Goal: Transaction & Acquisition: Purchase product/service

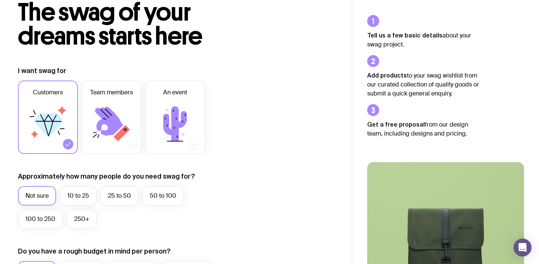
scroll to position [49, 0]
click at [171, 193] on label "50 to 100" at bounding box center [163, 195] width 42 height 19
click at [0, 0] on input "50 to 100" at bounding box center [0, 0] width 0 height 0
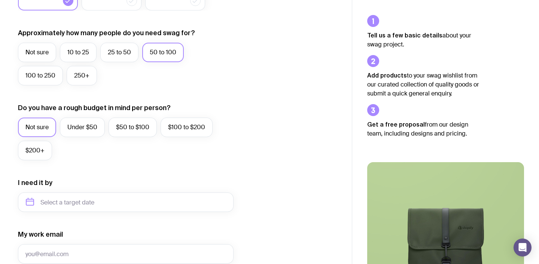
scroll to position [192, 0]
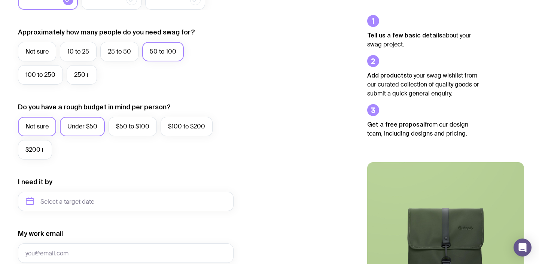
click at [72, 131] on label "Under $50" at bounding box center [82, 126] width 45 height 19
click at [0, 0] on input "Under $50" at bounding box center [0, 0] width 0 height 0
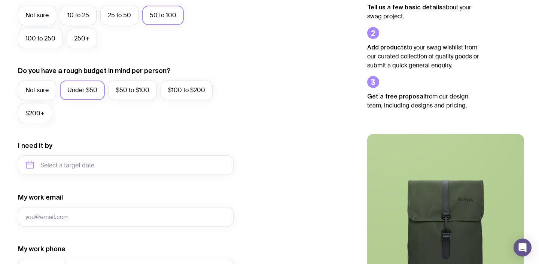
scroll to position [237, 0]
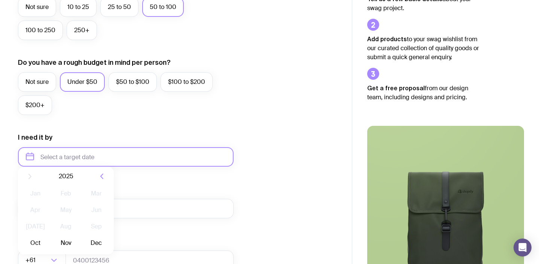
click at [72, 157] on input "text" at bounding box center [125, 156] width 215 height 19
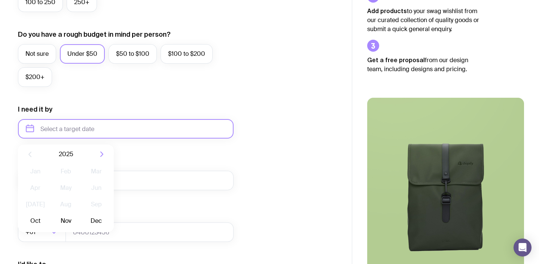
scroll to position [266, 0]
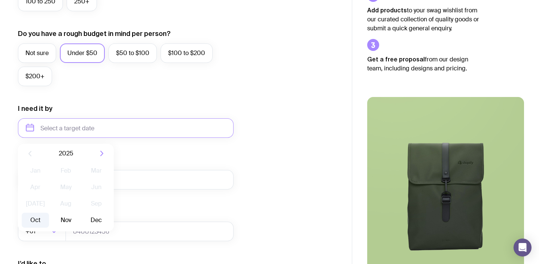
click at [34, 217] on button "Oct" at bounding box center [35, 219] width 27 height 15
type input "[DATE]"
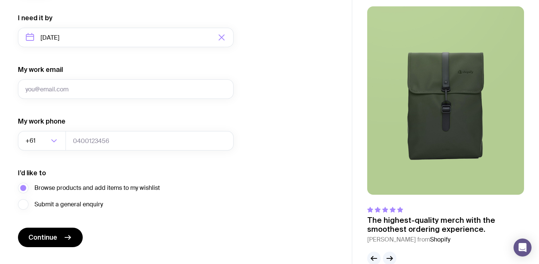
scroll to position [364, 0]
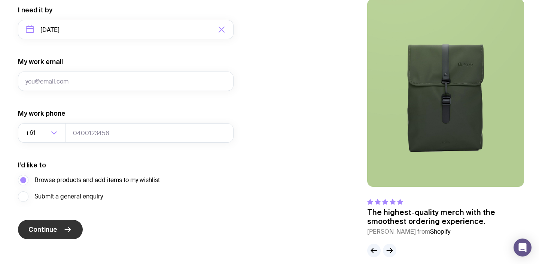
click at [56, 228] on span "Continue" at bounding box center [42, 229] width 29 height 9
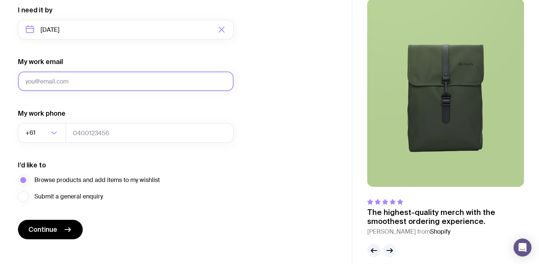
paste input "[EMAIL_ADDRESS][DOMAIN_NAME]"
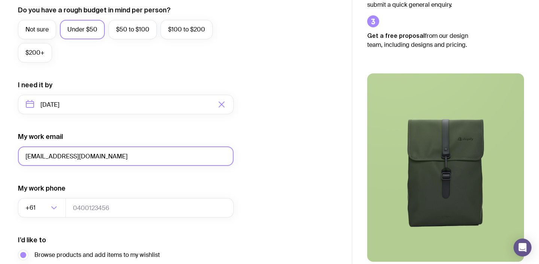
scroll to position [342, 0]
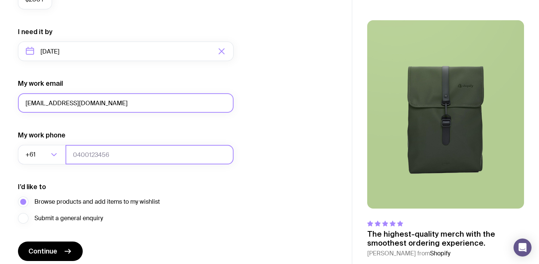
type input "[EMAIL_ADDRESS][DOMAIN_NAME]"
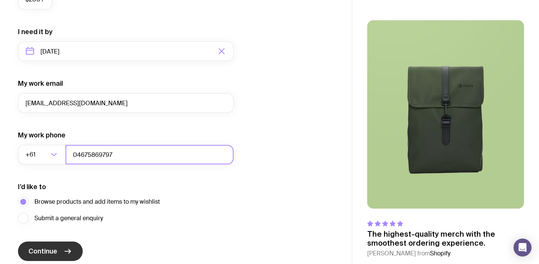
type input "04675869797"
click at [65, 243] on button "Continue" at bounding box center [50, 250] width 65 height 19
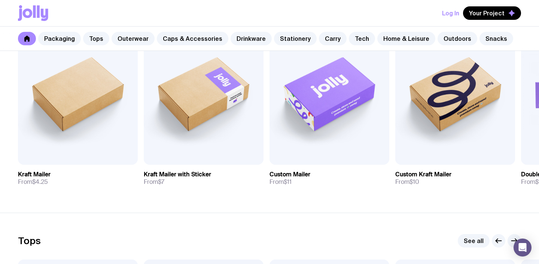
scroll to position [185, 0]
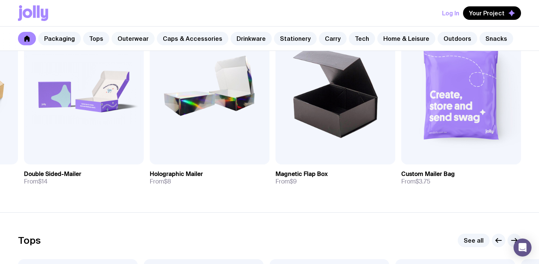
click at [132, 42] on link "Outerwear" at bounding box center [132, 38] width 43 height 13
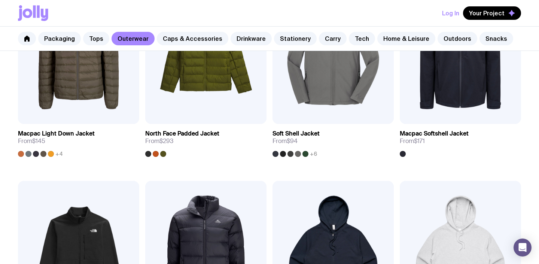
scroll to position [827, 0]
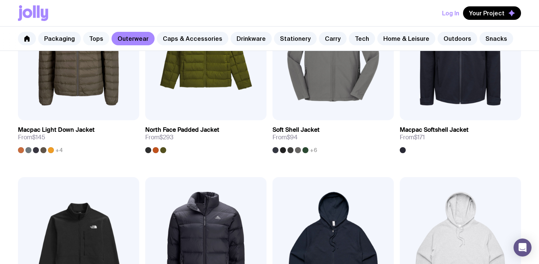
click at [98, 42] on link "Tops" at bounding box center [96, 38] width 26 height 13
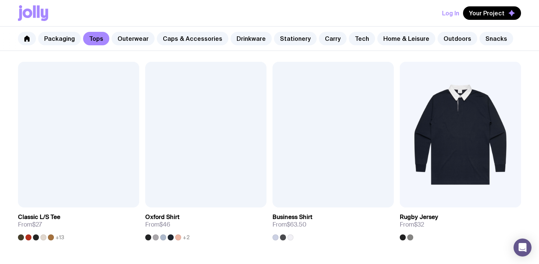
scroll to position [740, 0]
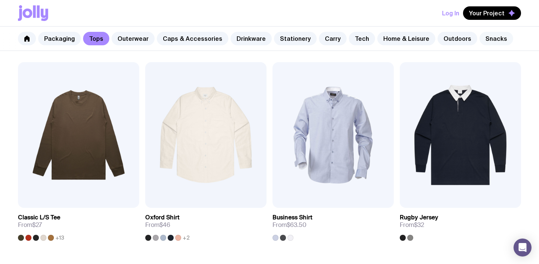
click at [481, 39] on link "Snacks" at bounding box center [496, 38] width 34 height 13
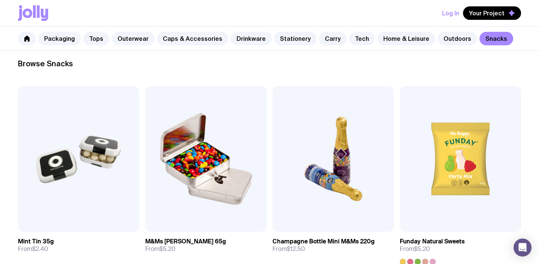
scroll to position [96, 0]
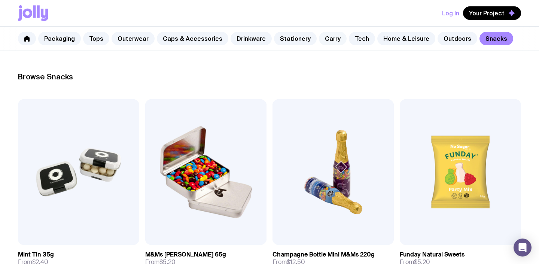
click at [323, 38] on link "Carry" at bounding box center [333, 38] width 28 height 13
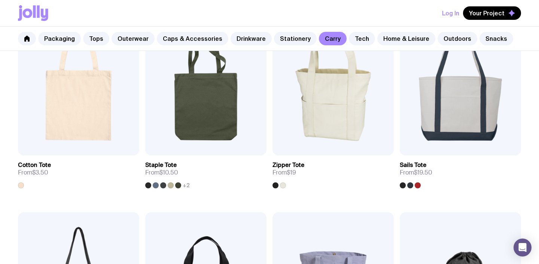
scroll to position [186, 0]
